Goal: Task Accomplishment & Management: Use online tool/utility

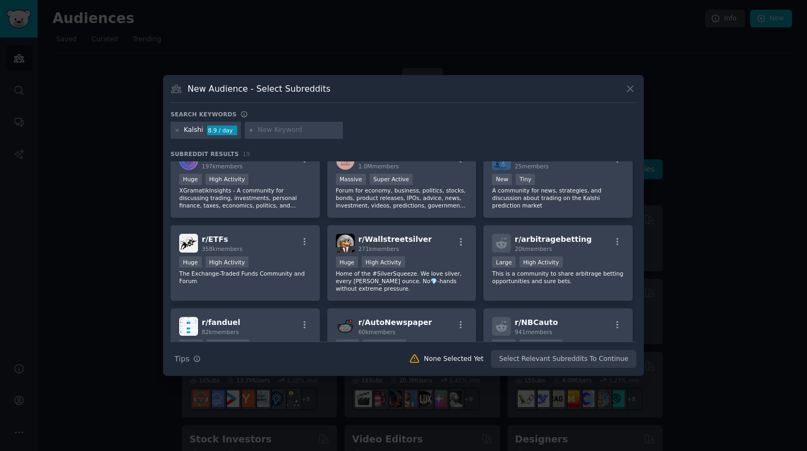
scroll to position [68, 0]
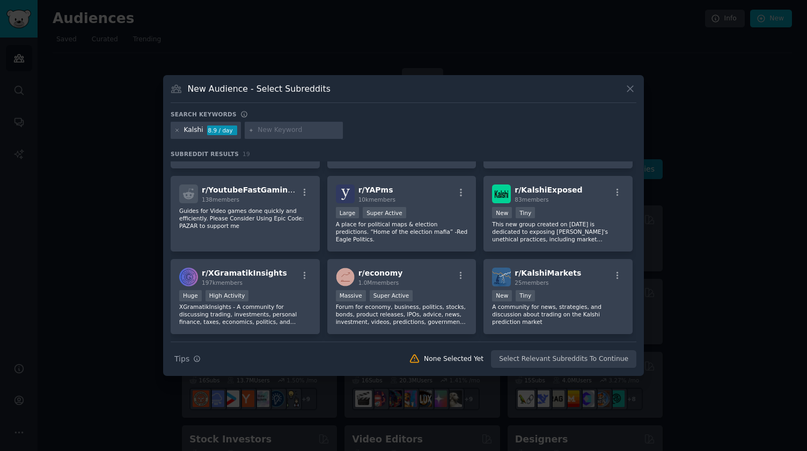
click at [249, 130] on icon at bounding box center [251, 131] width 6 height 6
click at [255, 135] on div at bounding box center [294, 130] width 99 height 17
click at [181, 130] on div "Kalshi 8.9 / day" at bounding box center [206, 130] width 70 height 17
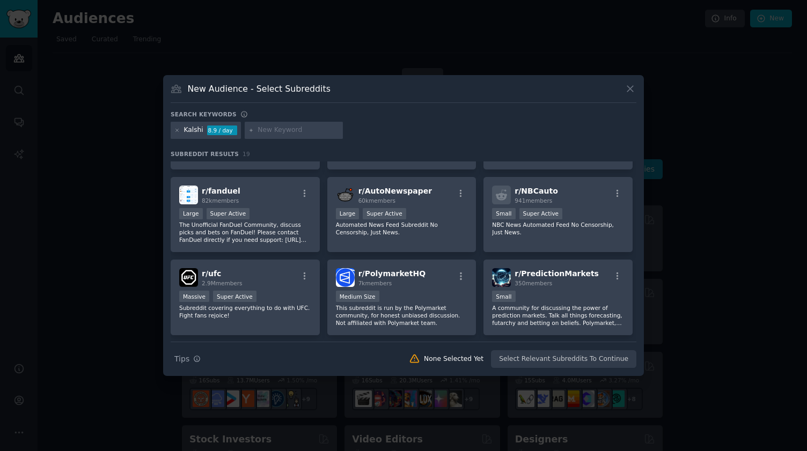
scroll to position [376, 0]
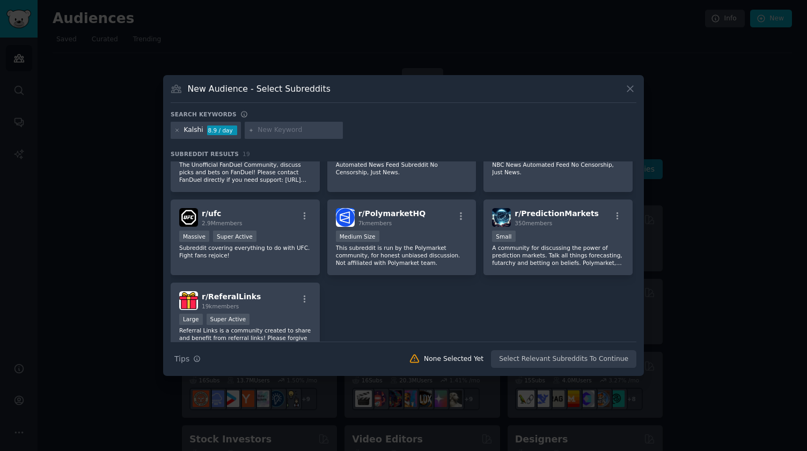
click at [636, 86] on div "New Audience - Select Subreddits Search keywords Try a 2-4 keywords your audien…" at bounding box center [403, 225] width 481 height 301
click at [632, 88] on icon at bounding box center [629, 88] width 11 height 11
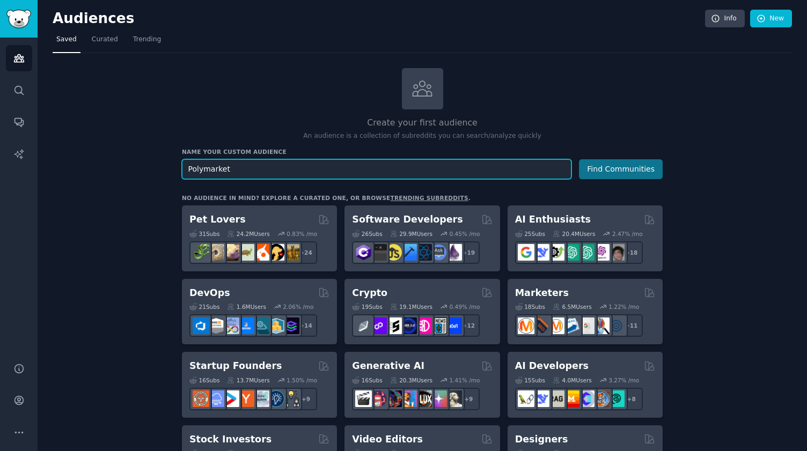
type input "Polymarket"
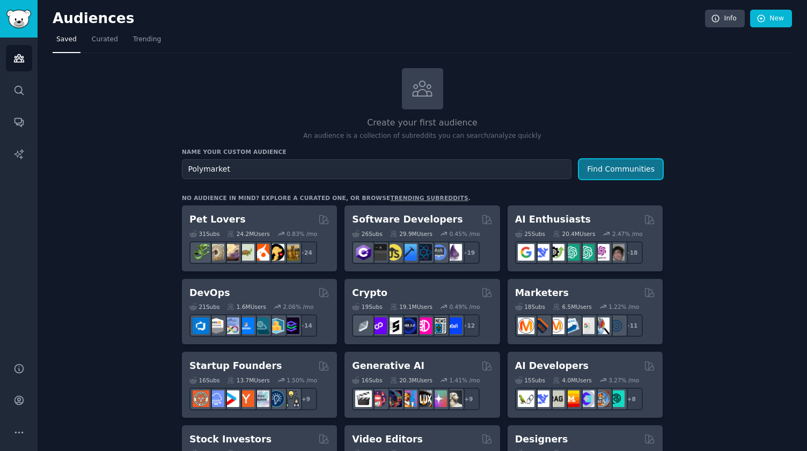
click at [589, 170] on button "Find Communities" at bounding box center [621, 169] width 84 height 20
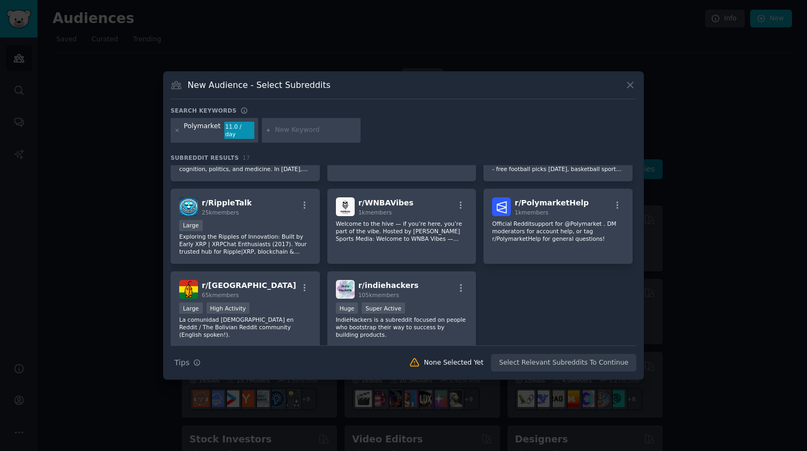
scroll to position [347, 0]
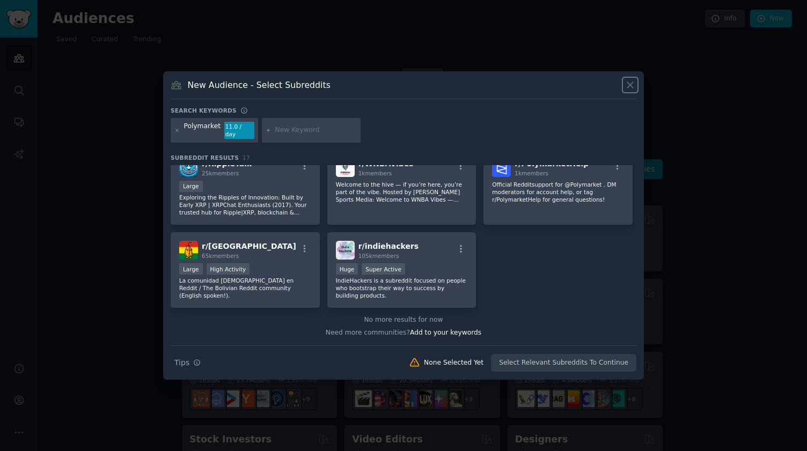
click at [631, 89] on icon at bounding box center [630, 86] width 6 height 6
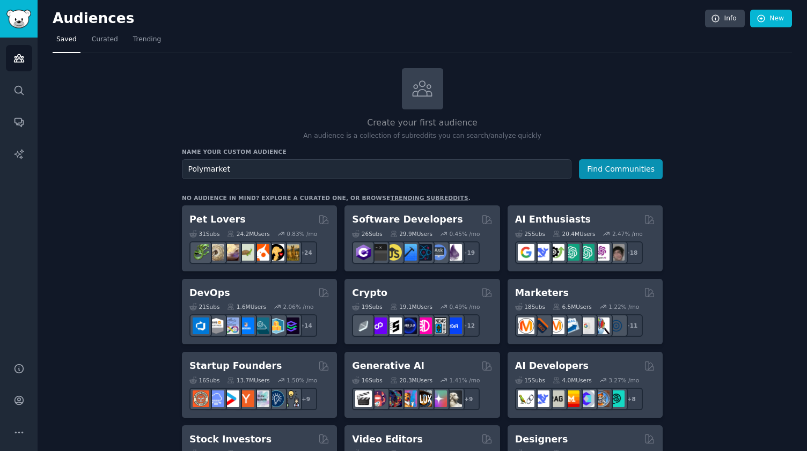
type input "k"
type input "kalshi"
click at [611, 167] on button "Find Communities" at bounding box center [621, 169] width 84 height 20
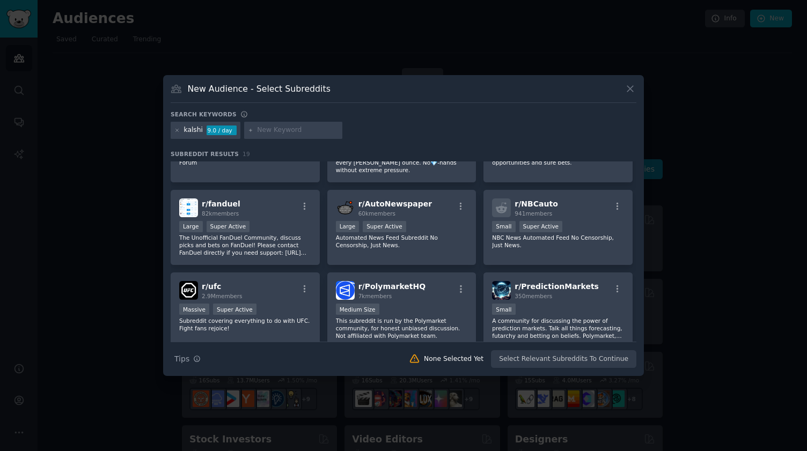
scroll to position [320, 0]
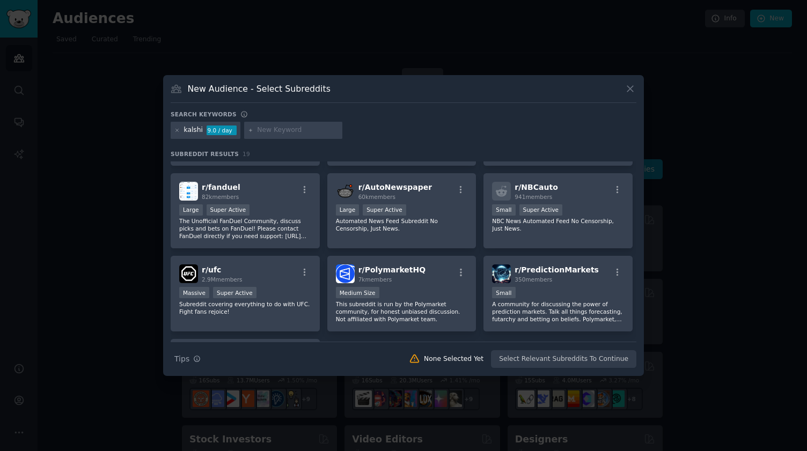
click at [625, 95] on div "New Audience - Select Subreddits" at bounding box center [404, 93] width 466 height 20
